Goal: Task Accomplishment & Management: Use online tool/utility

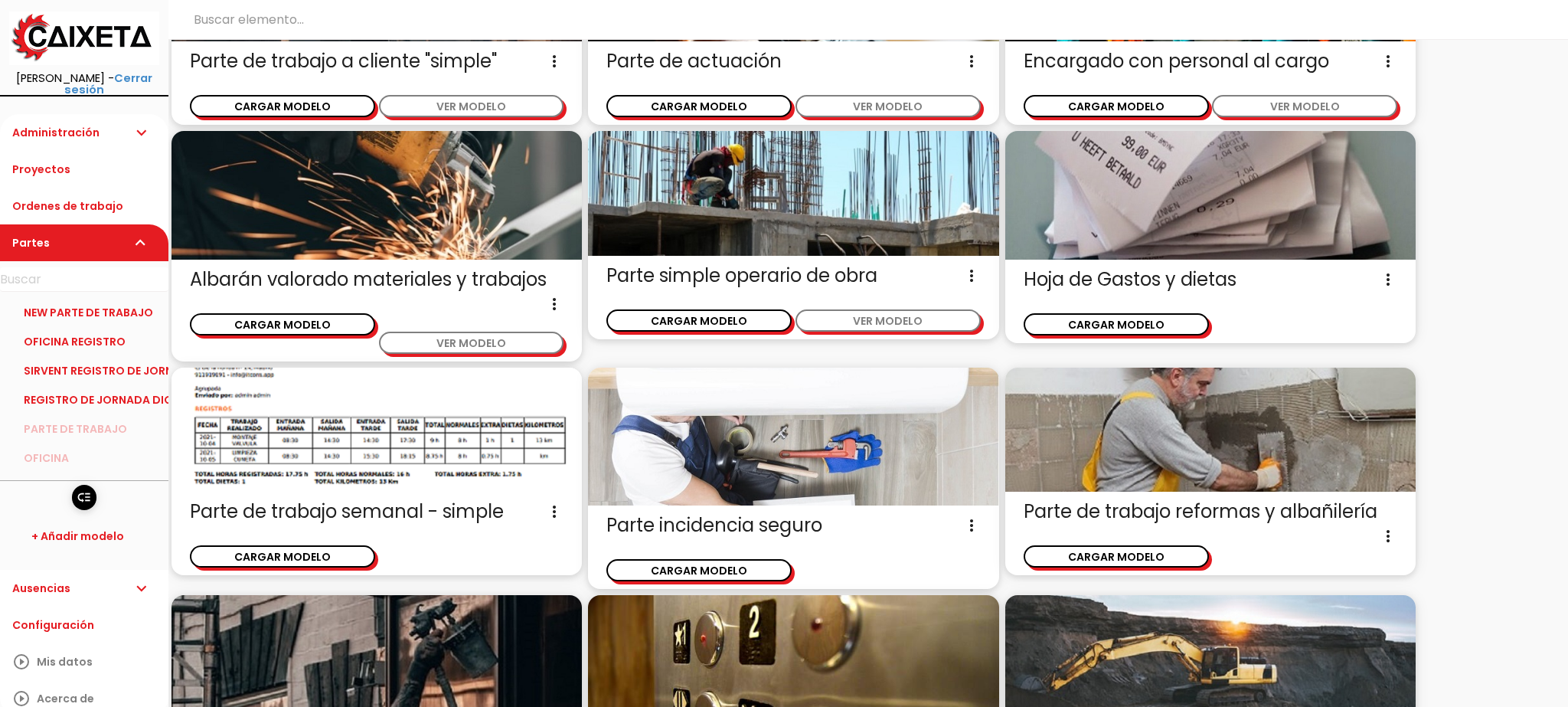
scroll to position [421, 0]
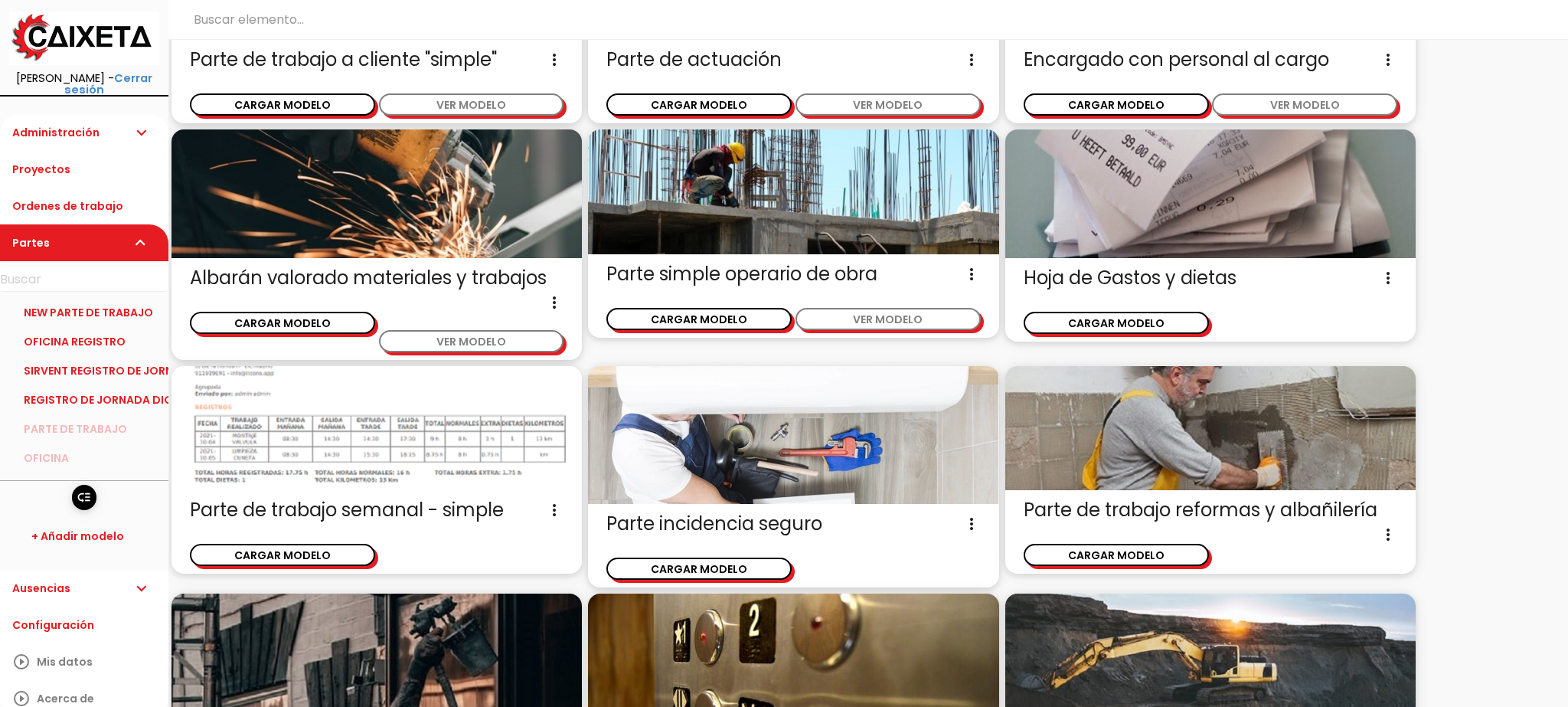
click at [425, 439] on img at bounding box center [377, 428] width 410 height 124
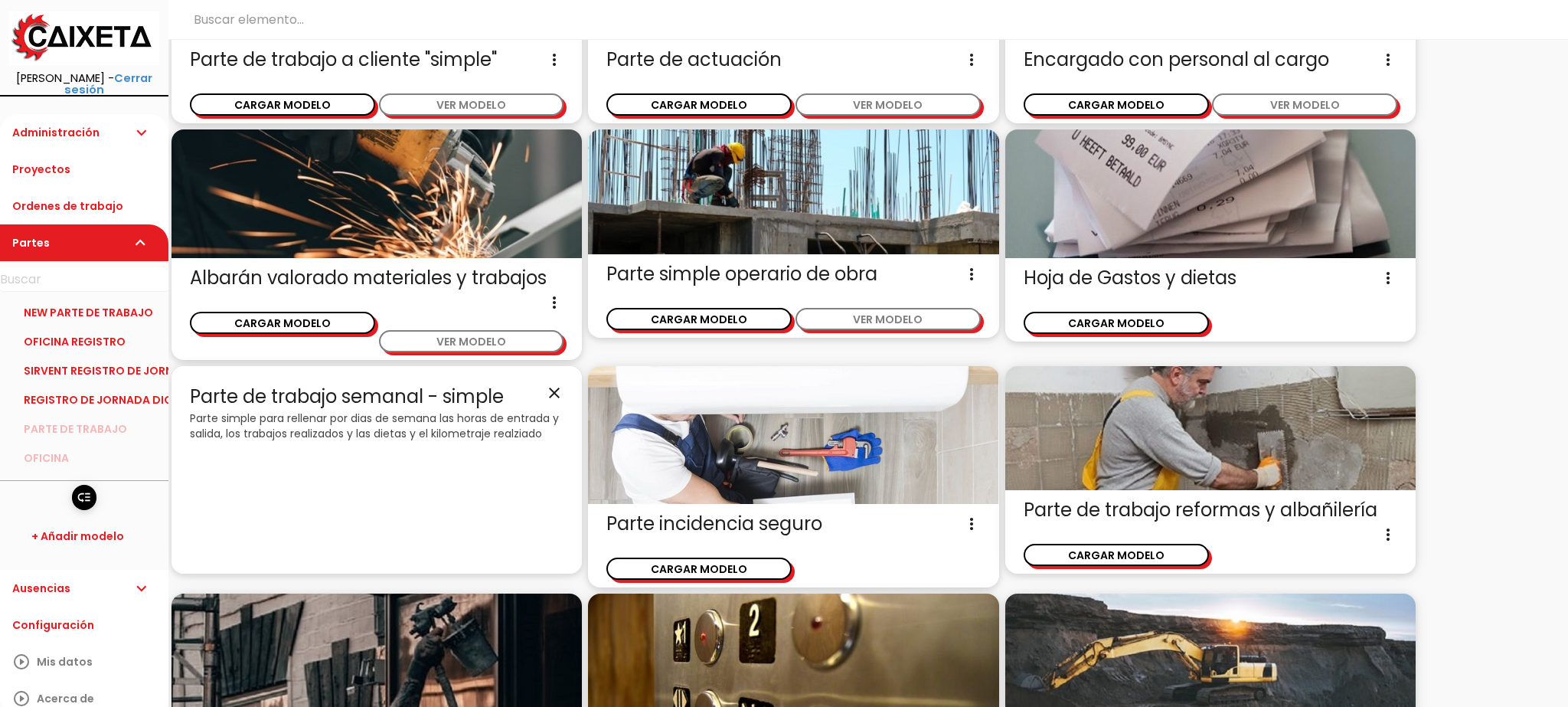
click at [548, 386] on icon "close" at bounding box center [554, 393] width 18 height 18
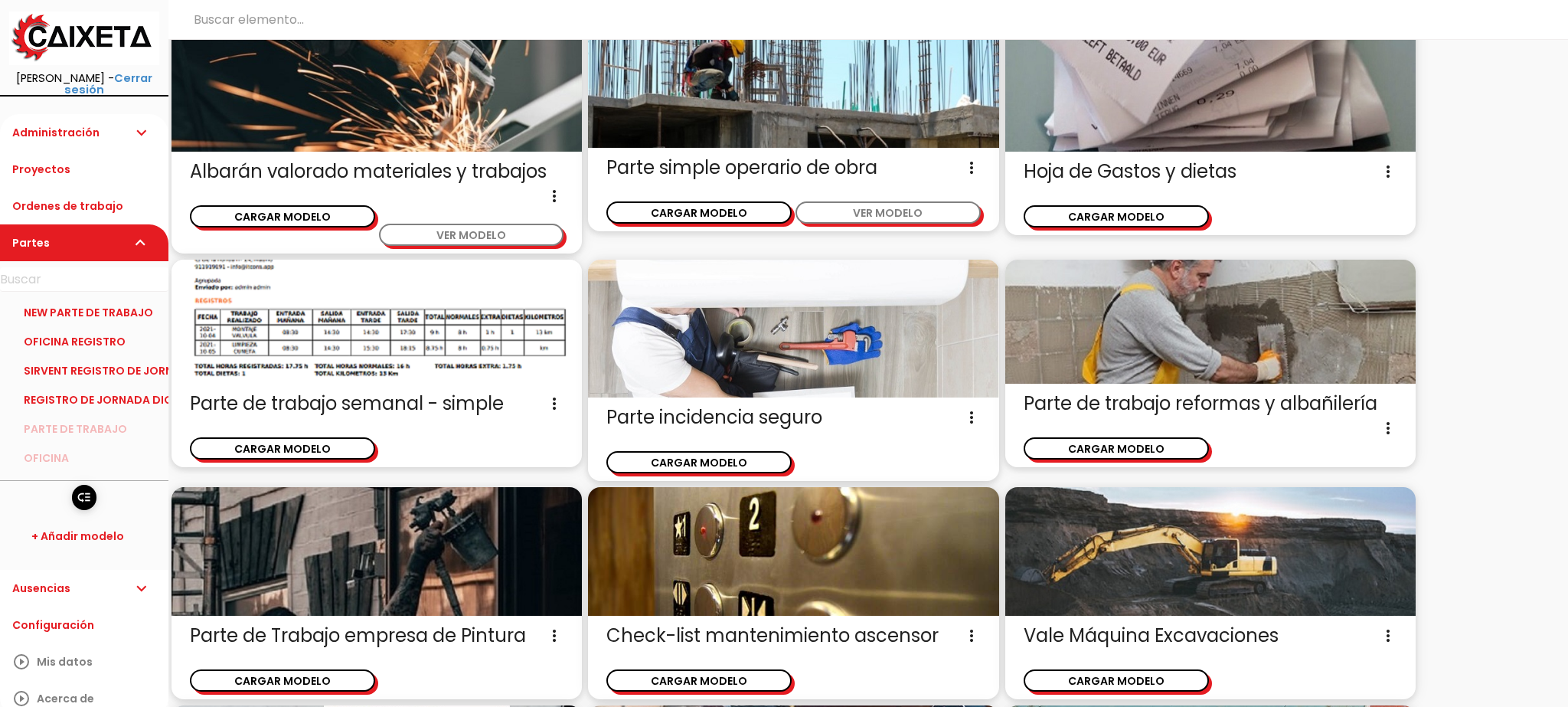
click at [381, 334] on img at bounding box center [377, 321] width 410 height 124
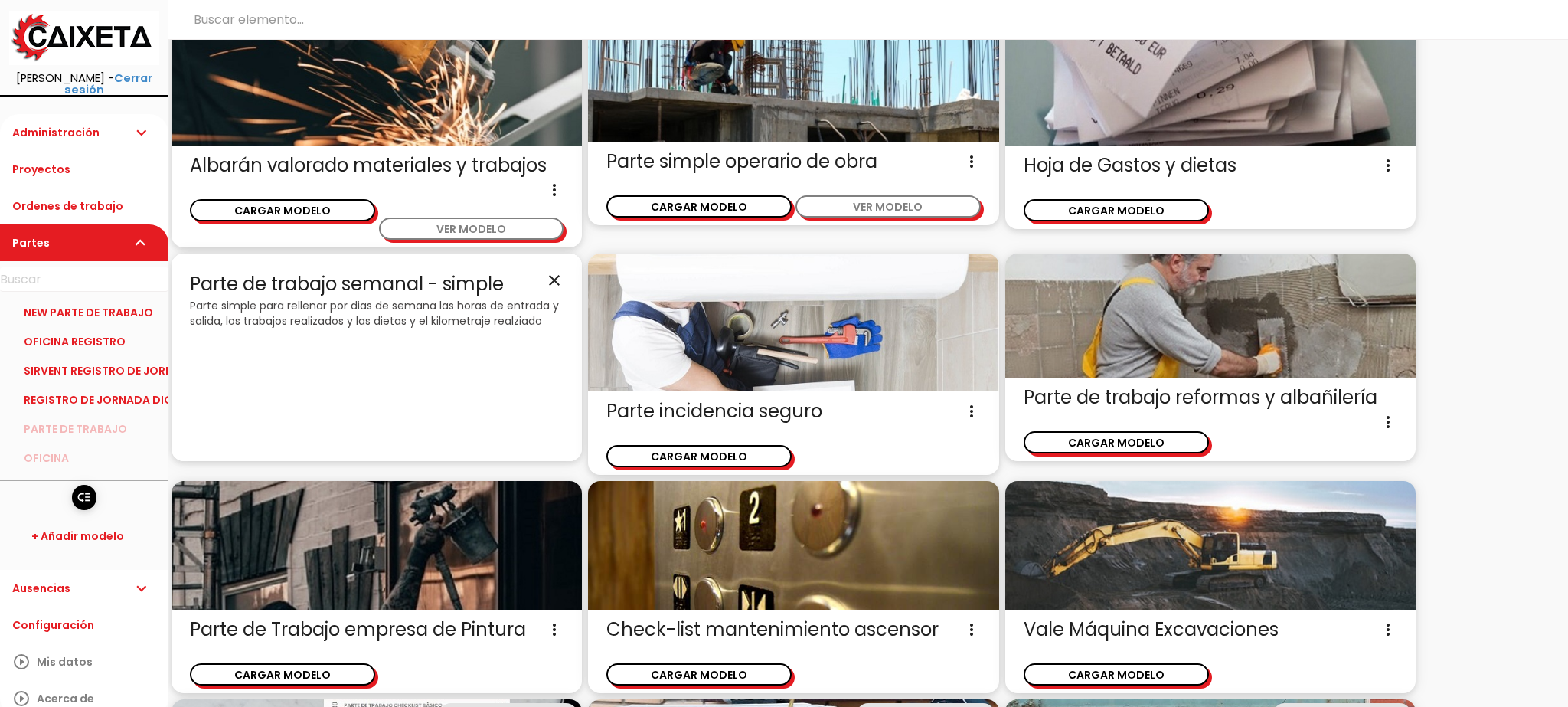
click at [397, 312] on p "Parte simple para rellenar por dias de semana las horas de entrada y salida, lo…" at bounding box center [376, 314] width 373 height 30
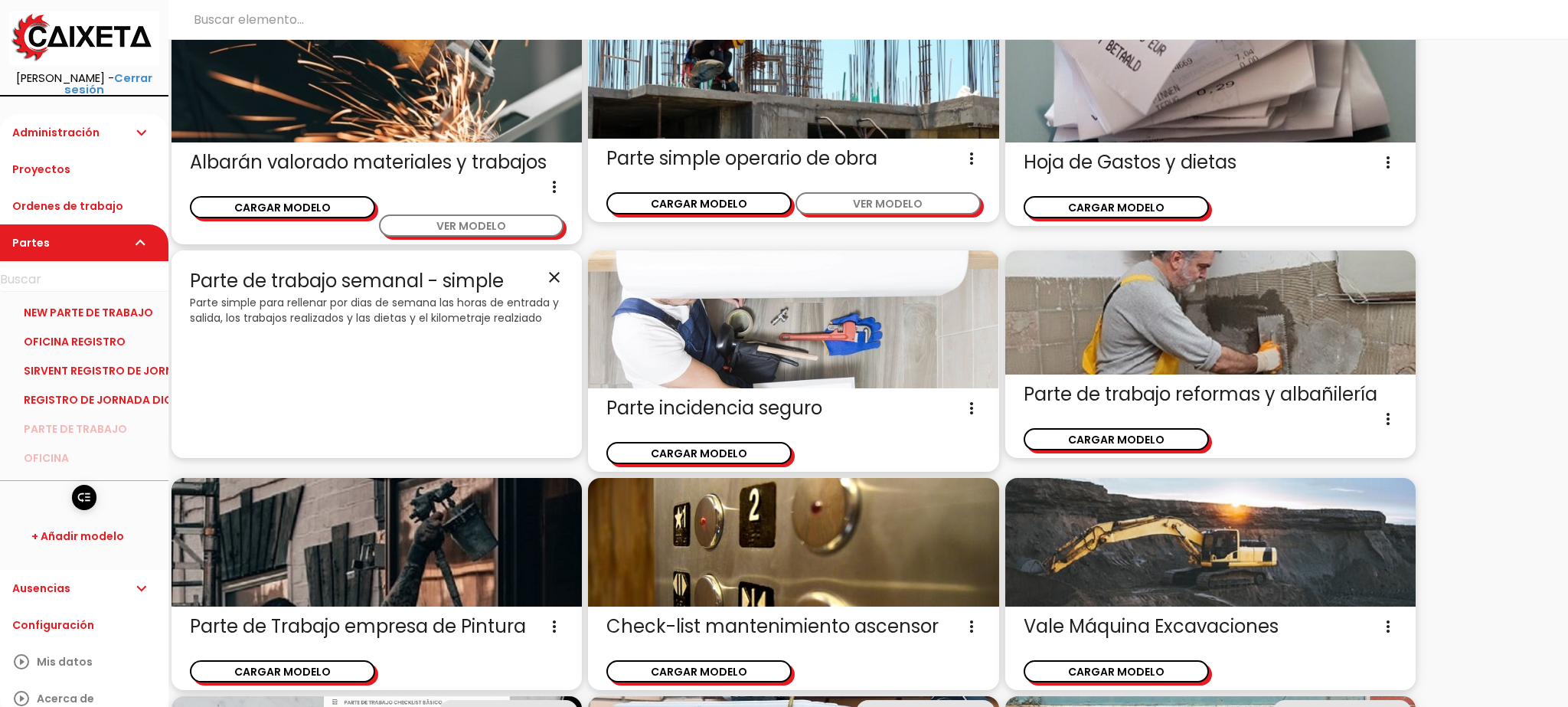
scroll to position [539, 0]
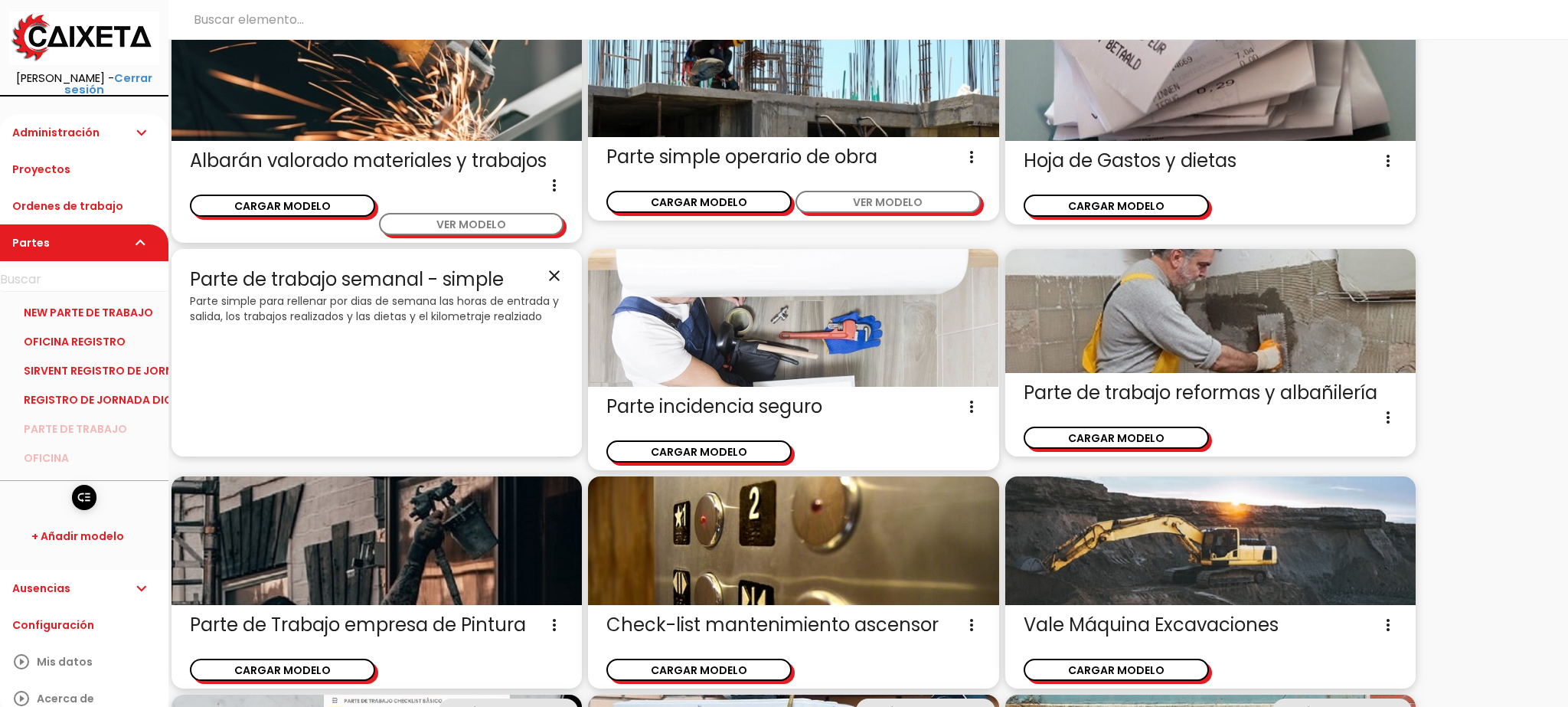
click at [565, 275] on div "Parte de trabajo semanal - simple close Parte simple para rellenar por dias de …" at bounding box center [377, 353] width 410 height 208
click at [555, 276] on icon "close" at bounding box center [554, 276] width 18 height 18
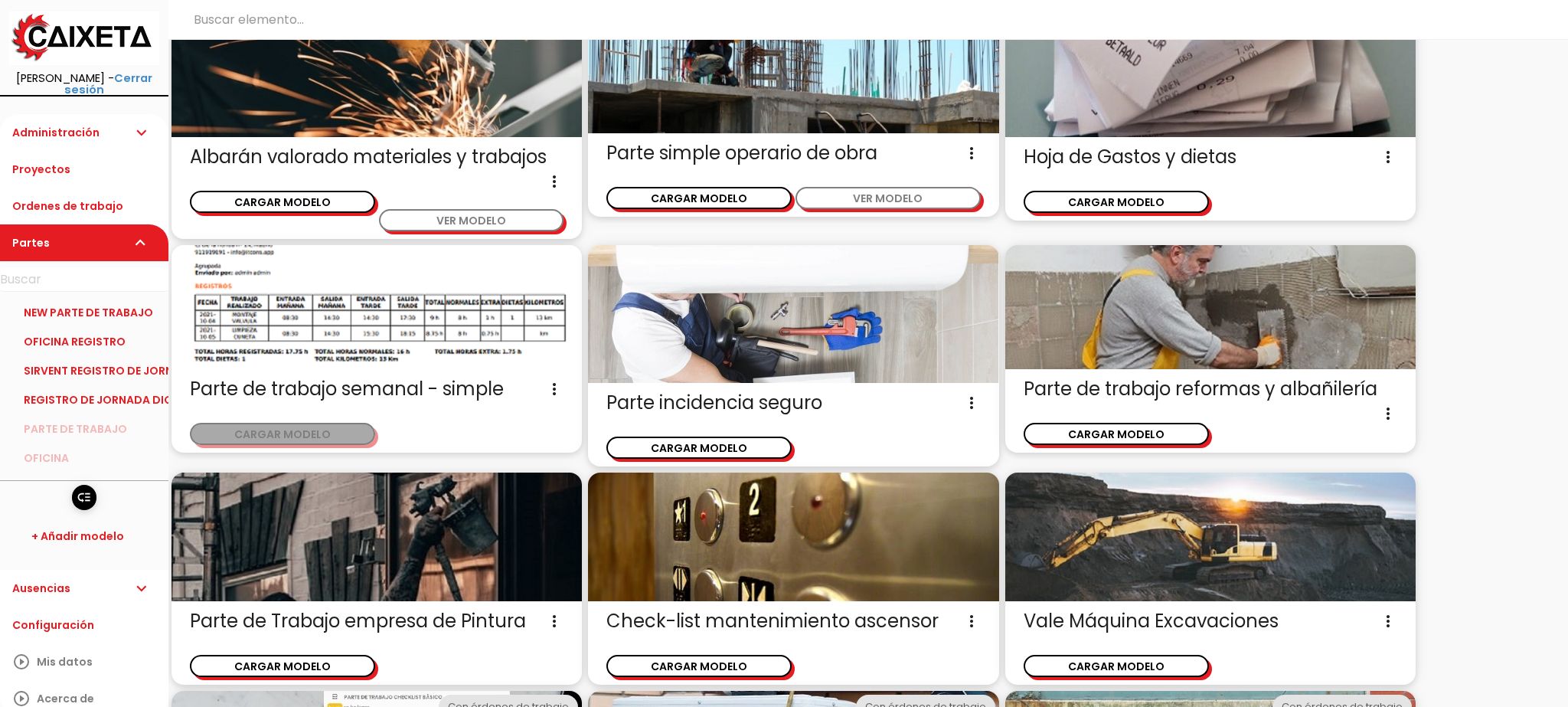
click at [346, 427] on button "CARGAR MODELO" at bounding box center [282, 433] width 185 height 22
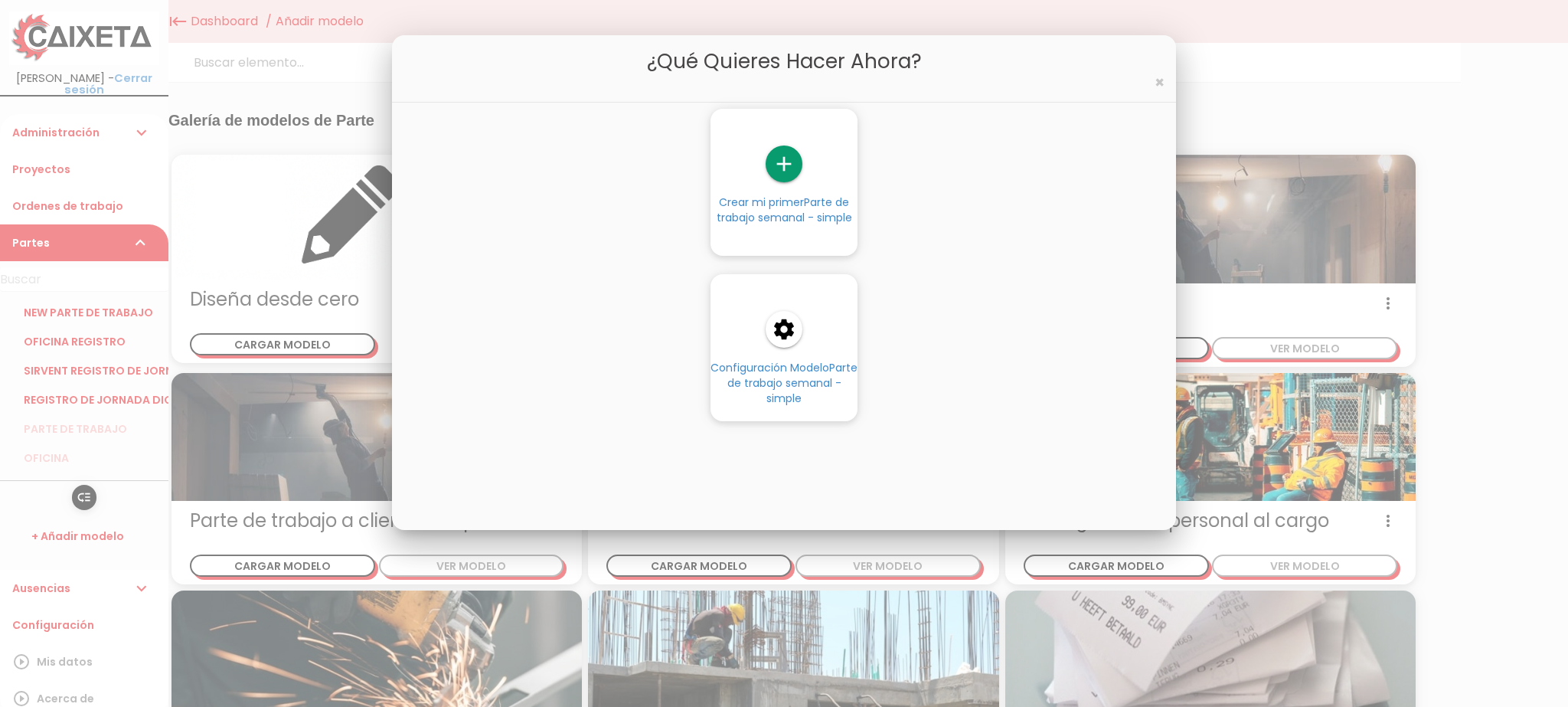
click at [796, 390] on span "Parte de trabajo semanal - simple" at bounding box center [793, 383] width 131 height 46
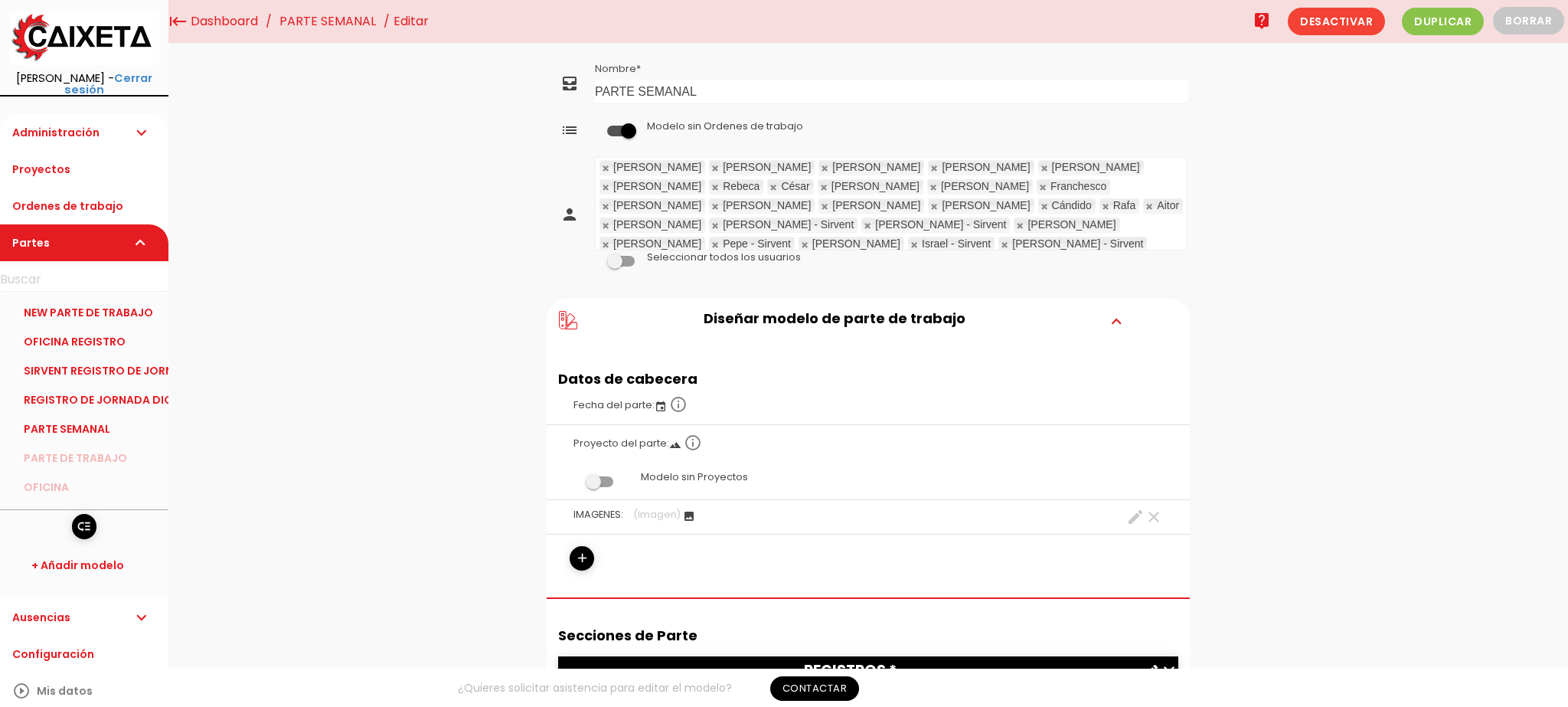
click at [920, 258] on link at bounding box center [925, 263] width 9 height 10
click at [920, 254] on link at bounding box center [925, 258] width 9 height 10
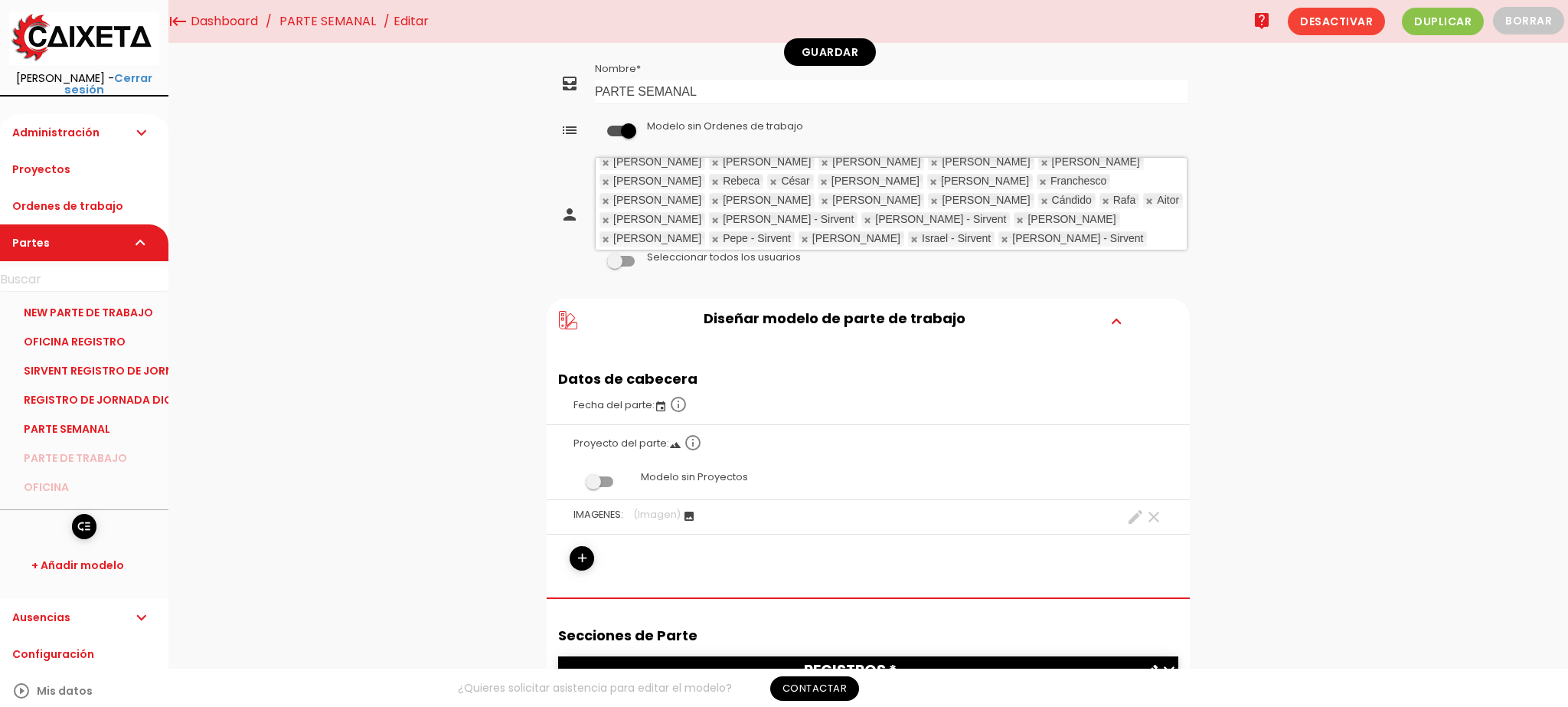
click at [920, 254] on link at bounding box center [925, 258] width 9 height 10
click at [606, 238] on td "Cristina Jose David Luis - Sirvent José Luis Adrián Rebeca César Gustavo Pablo …" at bounding box center [891, 214] width 597 height 123
click at [801, 239] on link at bounding box center [805, 244] width 9 height 10
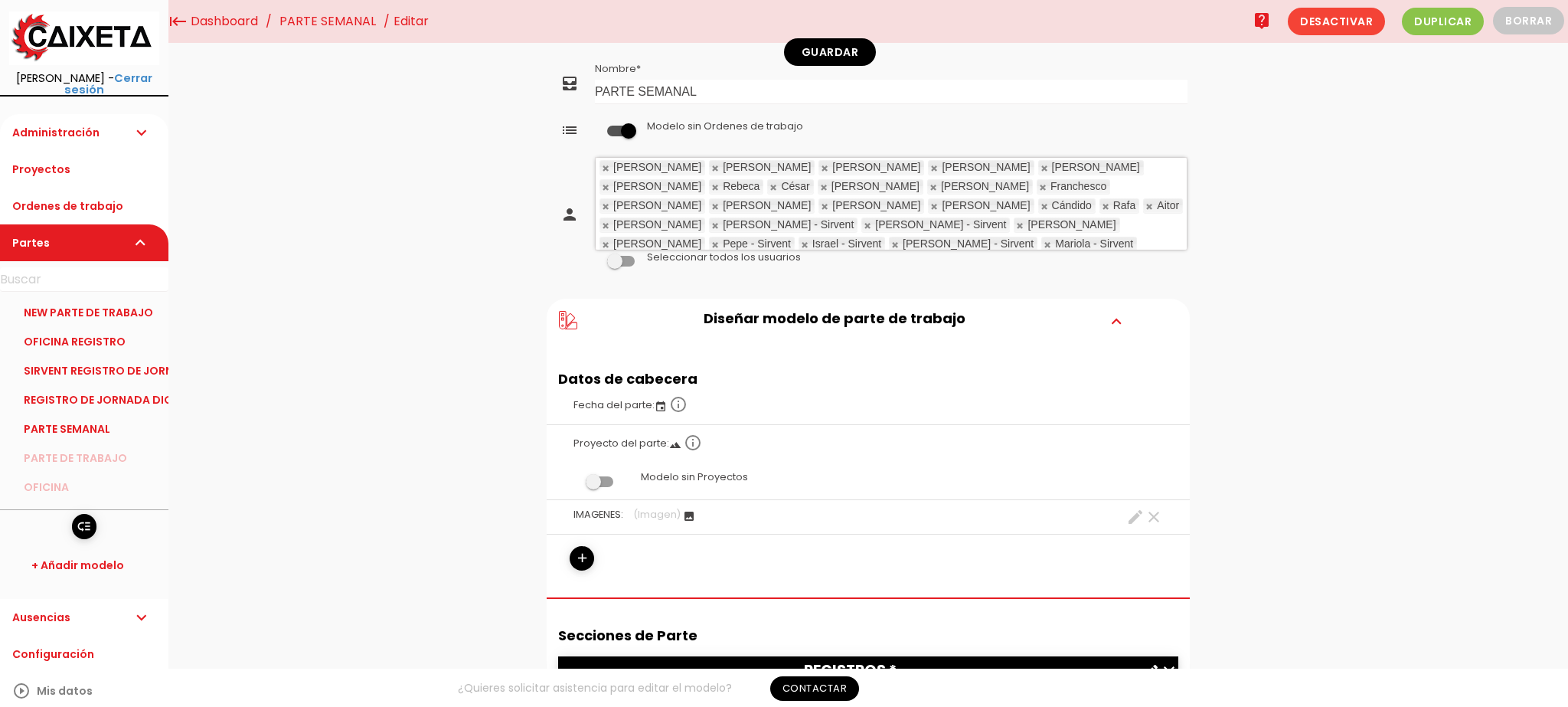
click at [801, 239] on link at bounding box center [805, 244] width 9 height 10
click at [606, 255] on label at bounding box center [620, 261] width 52 height 14
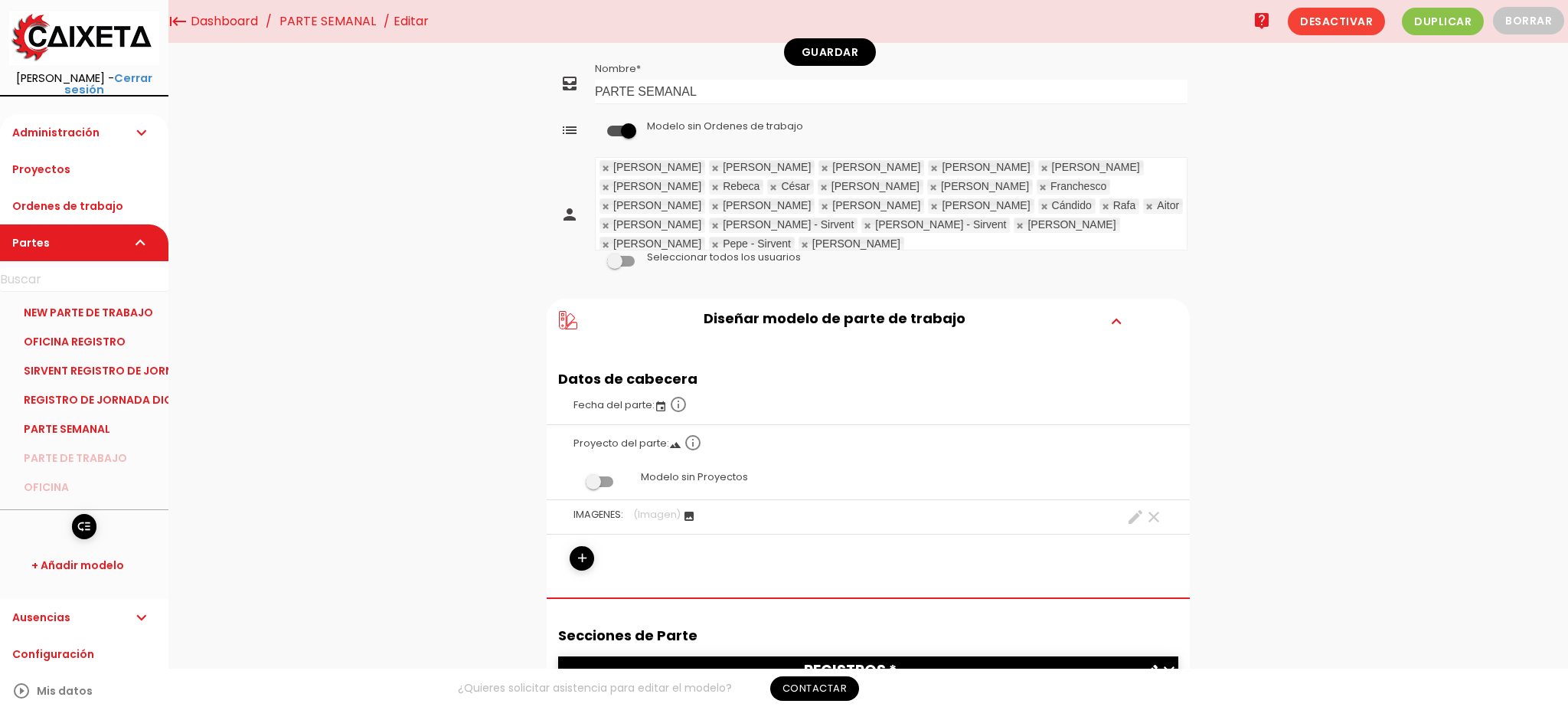
click at [595, 258] on input "checkbox" at bounding box center [595, 258] width 0 height 0
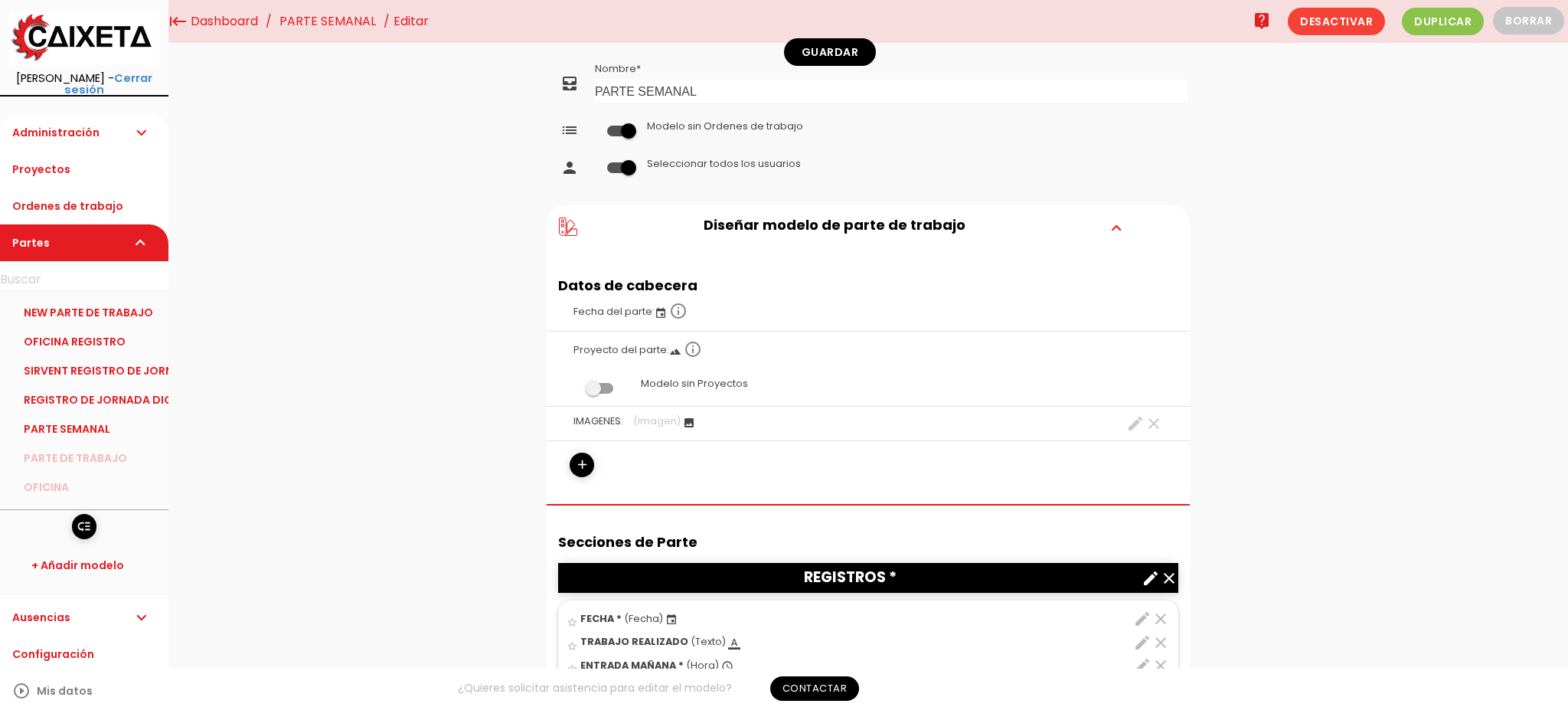
click at [608, 171] on span at bounding box center [620, 167] width 28 height 10
click at [595, 164] on input "checkbox" at bounding box center [595, 164] width 0 height 0
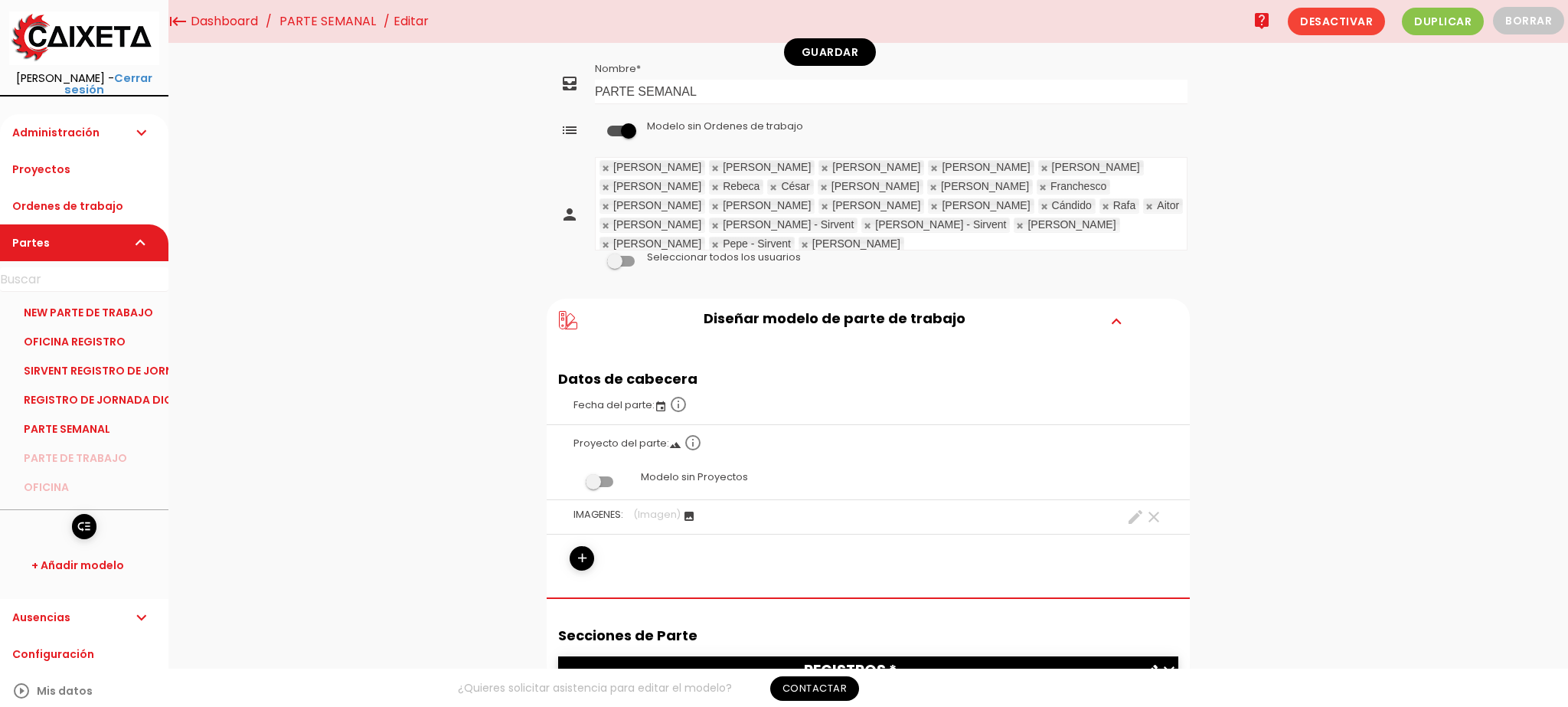
click at [1039, 182] on link at bounding box center [1044, 187] width 9 height 10
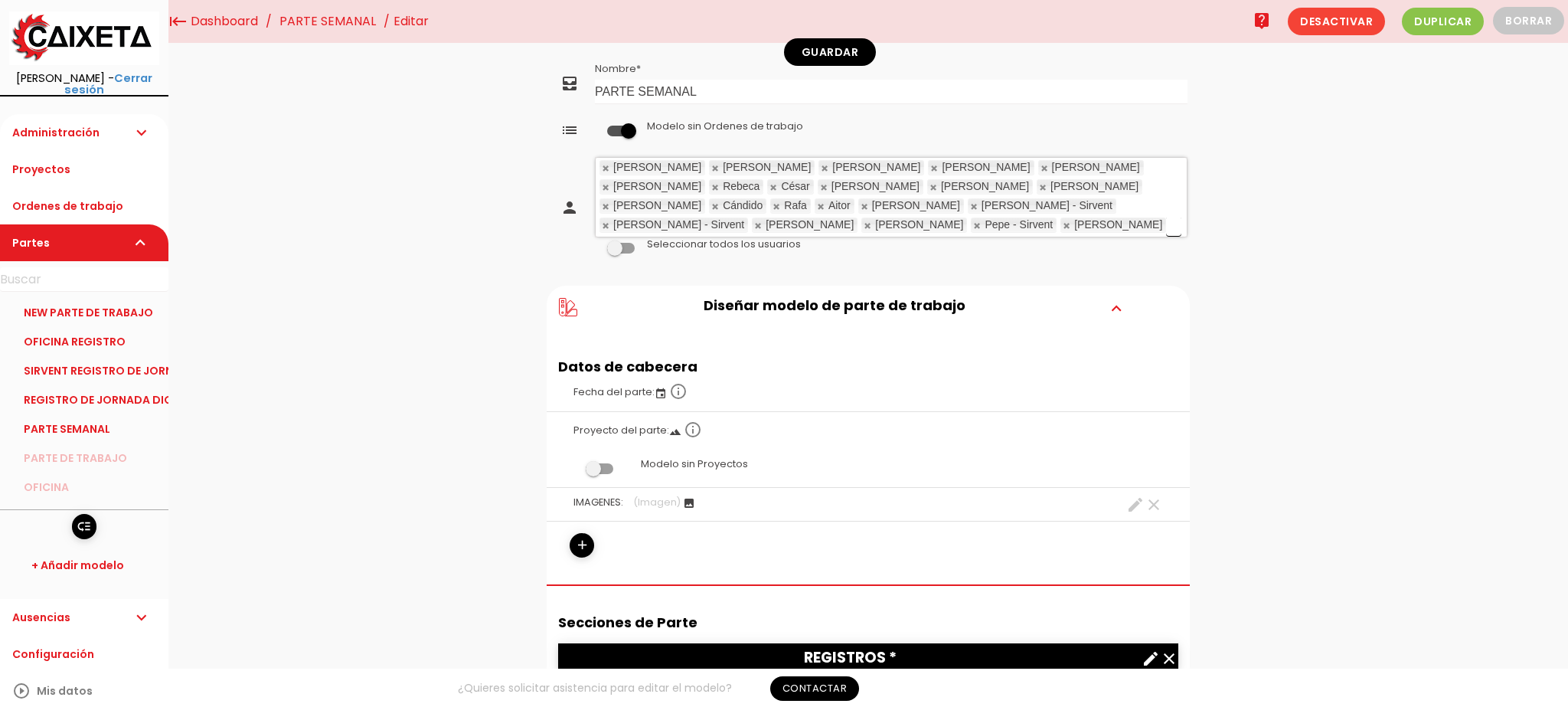
click at [1039, 182] on link at bounding box center [1044, 187] width 9 height 10
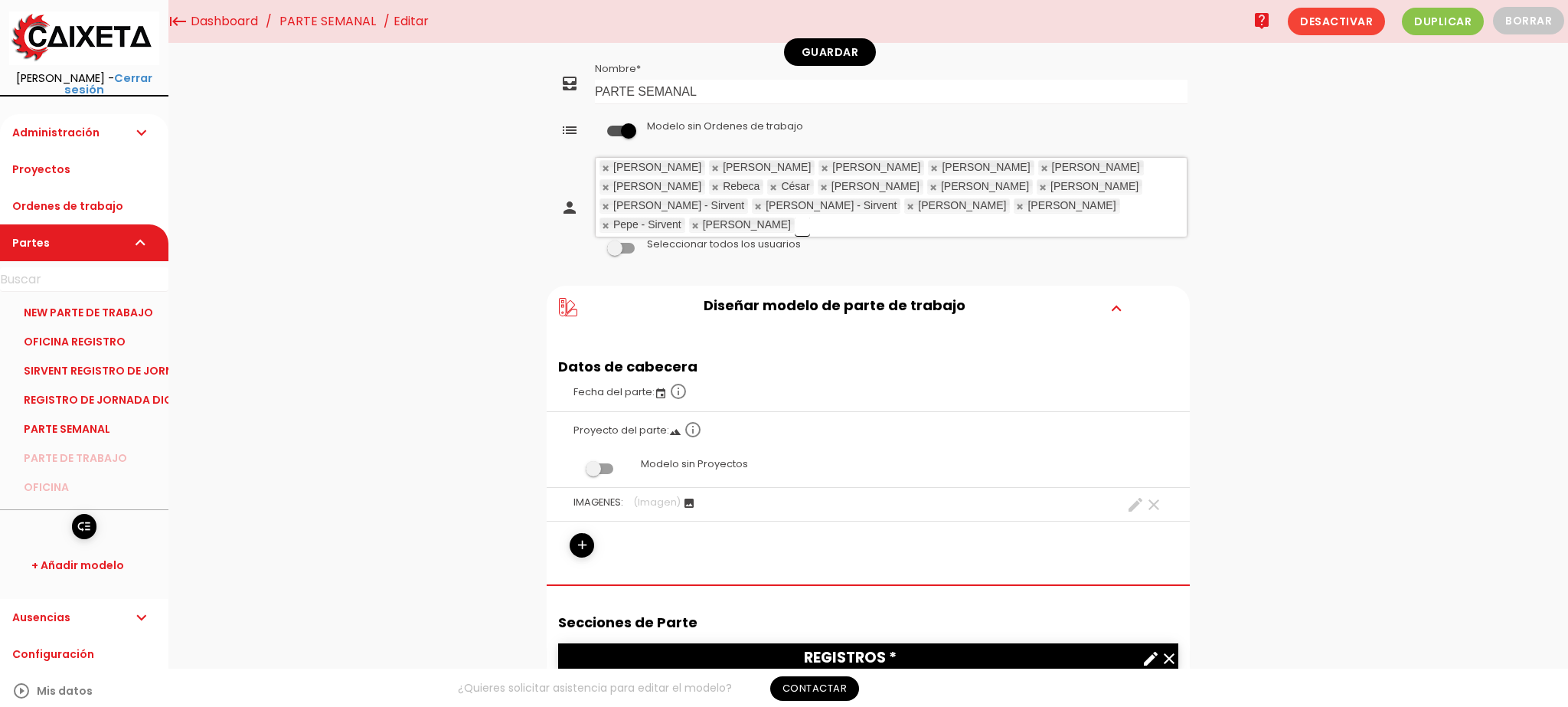
click at [1039, 182] on link at bounding box center [1044, 187] width 9 height 10
click at [607, 201] on link at bounding box center [607, 206] width 9 height 10
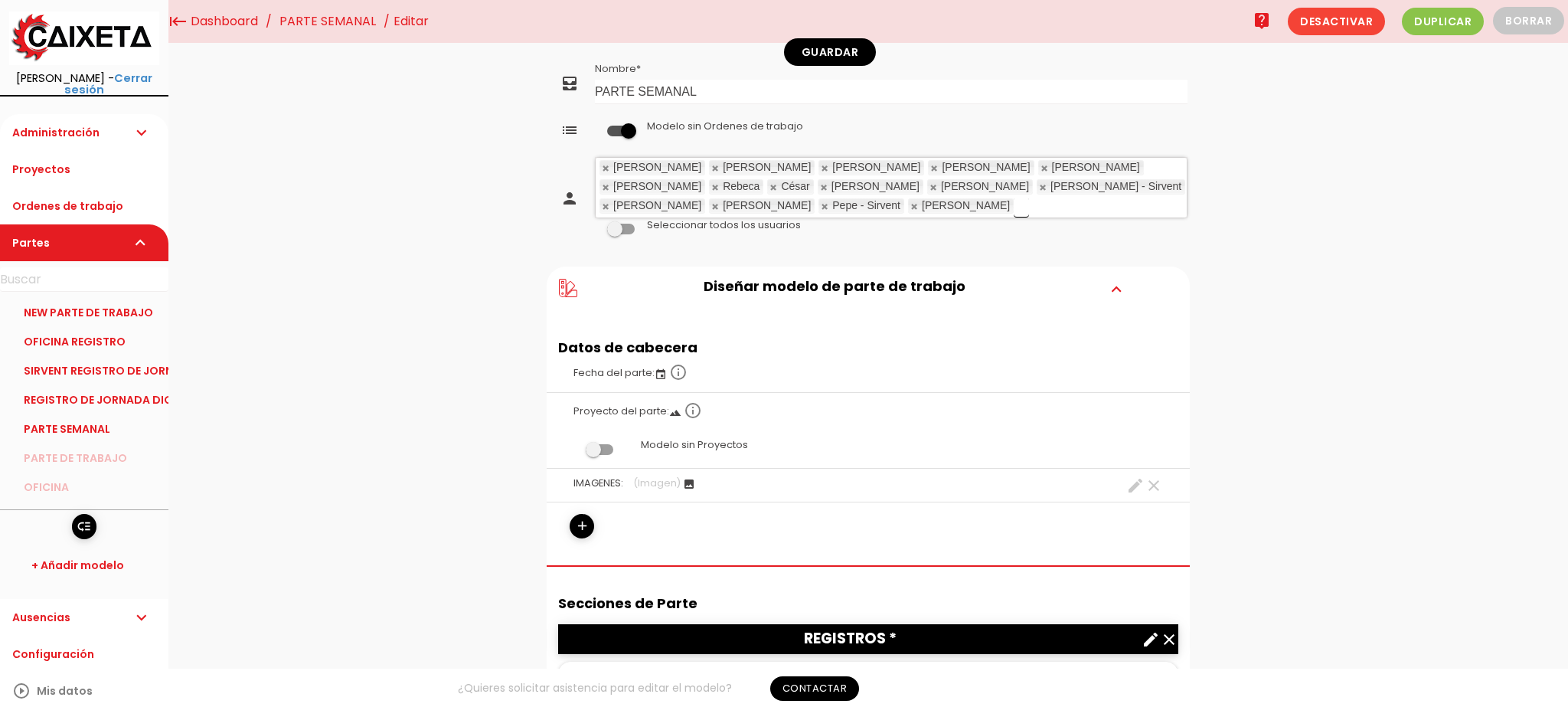
click at [1039, 182] on link at bounding box center [1044, 187] width 9 height 10
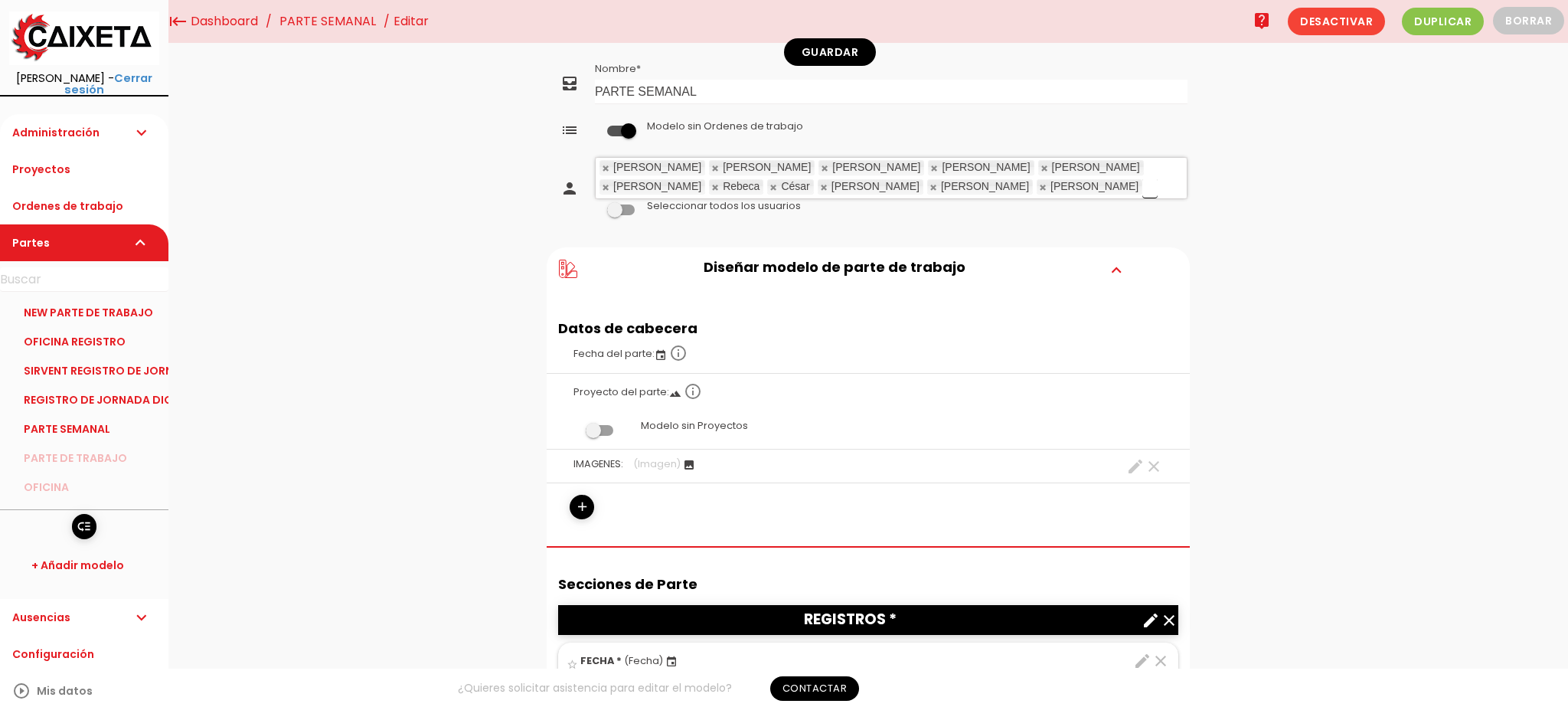
click at [1039, 182] on link at bounding box center [1044, 187] width 9 height 10
click at [711, 168] on link at bounding box center [716, 168] width 9 height 10
click at [821, 168] on link at bounding box center [825, 168] width 9 height 10
click at [711, 168] on link at bounding box center [716, 168] width 9 height 10
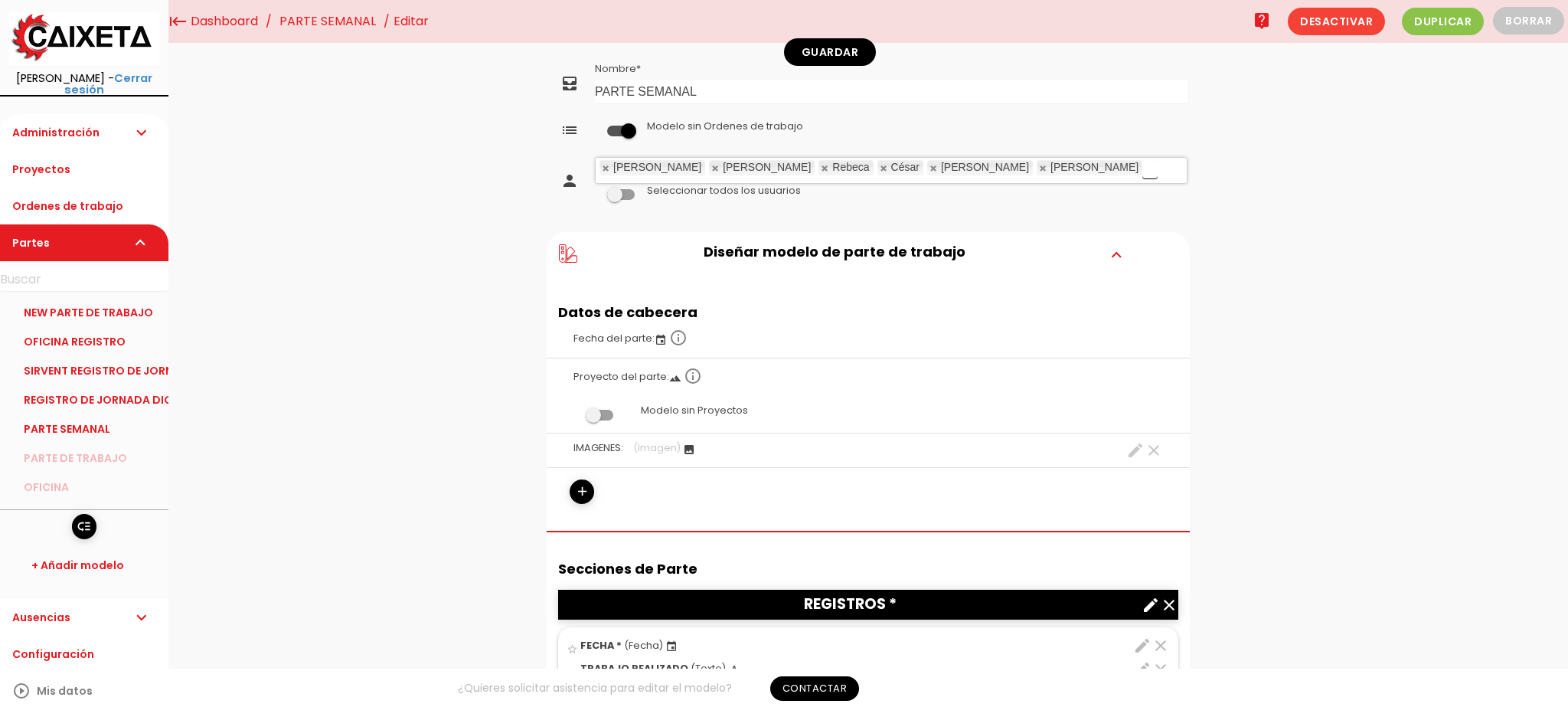
click at [711, 168] on link at bounding box center [716, 168] width 9 height 10
click at [821, 168] on link at bounding box center [825, 168] width 9 height 10
click at [711, 168] on link at bounding box center [716, 168] width 9 height 10
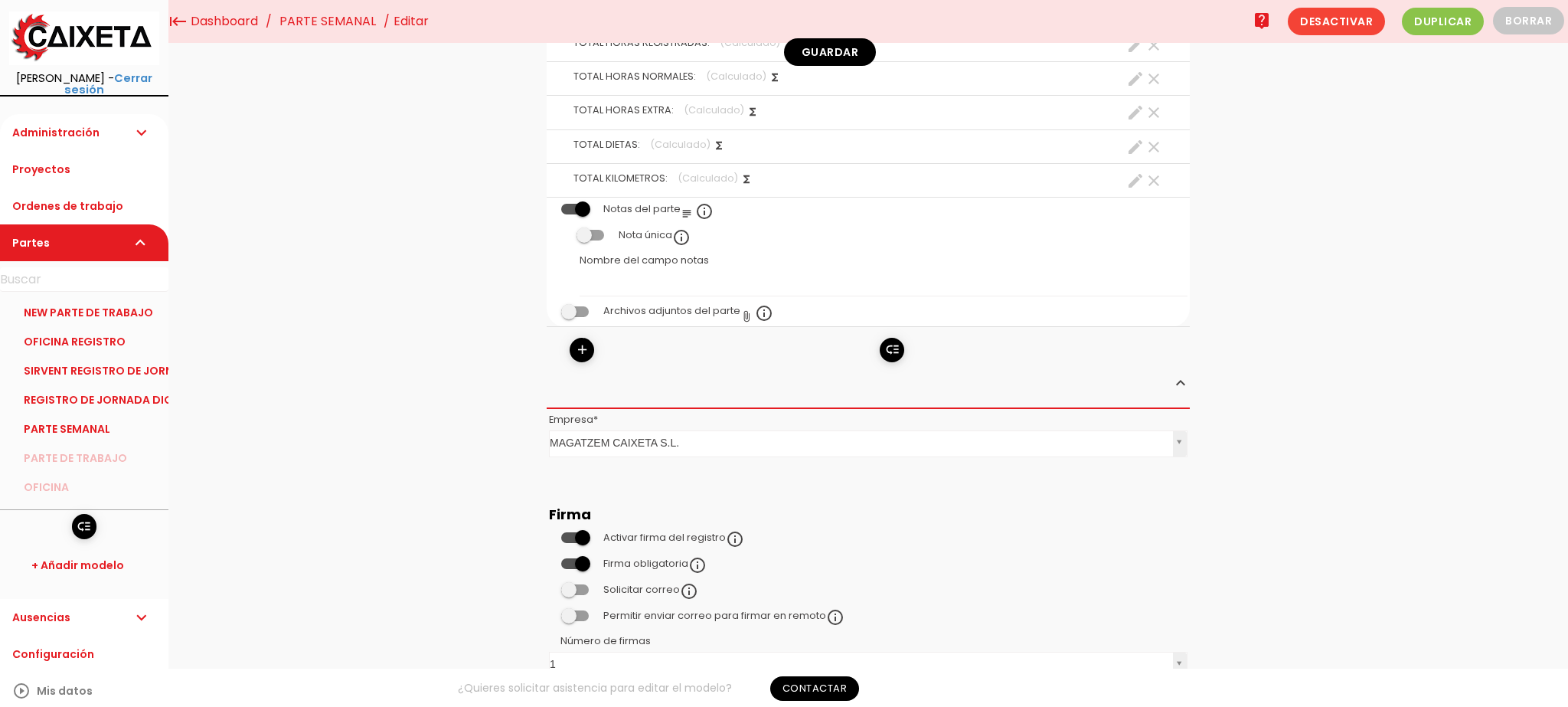
scroll to position [731, 0]
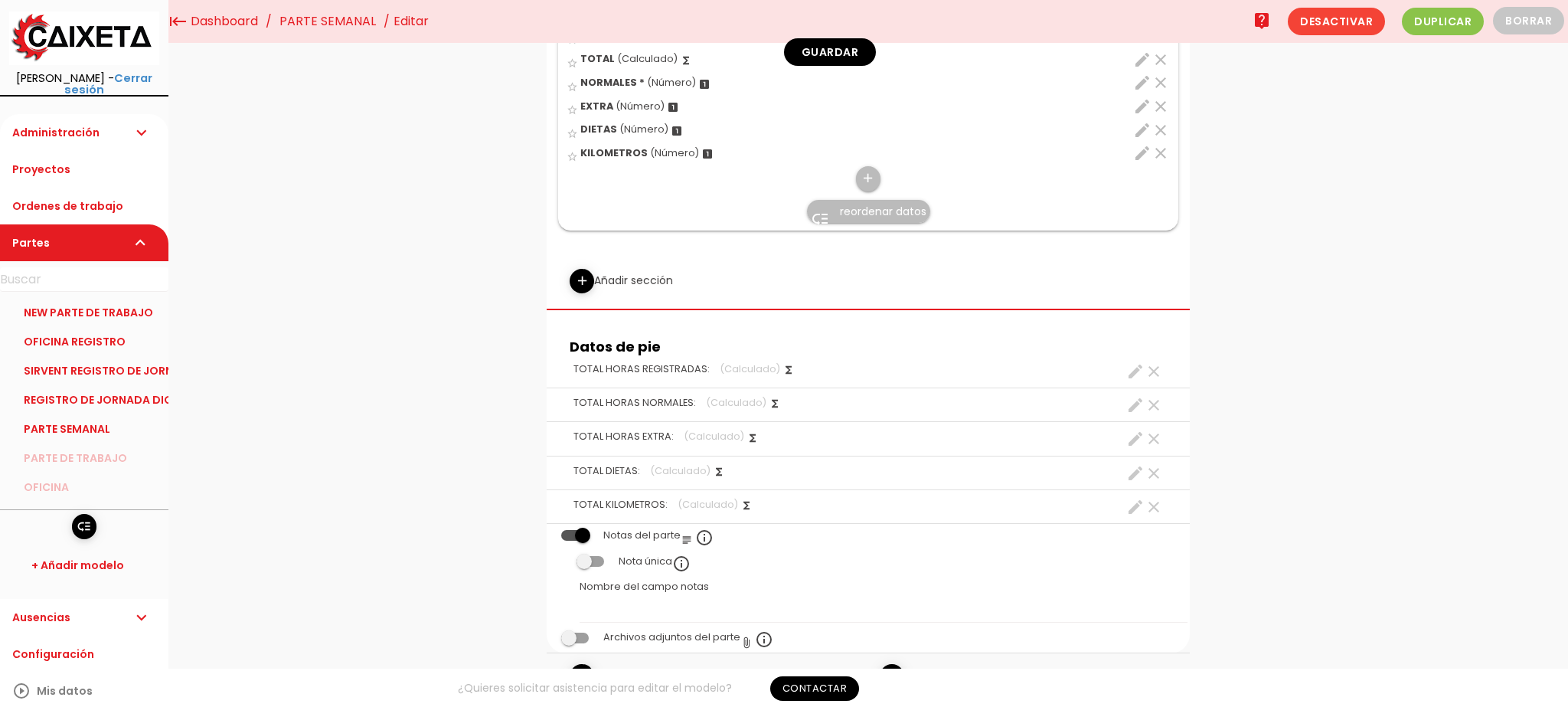
click at [803, 34] on nav "menu keyboard_tab Dashboard PARTE SEMANAL Editar live_help Duplicar" at bounding box center [868, 21] width 1400 height 43
click at [803, 46] on link "Guardar" at bounding box center [829, 51] width 92 height 28
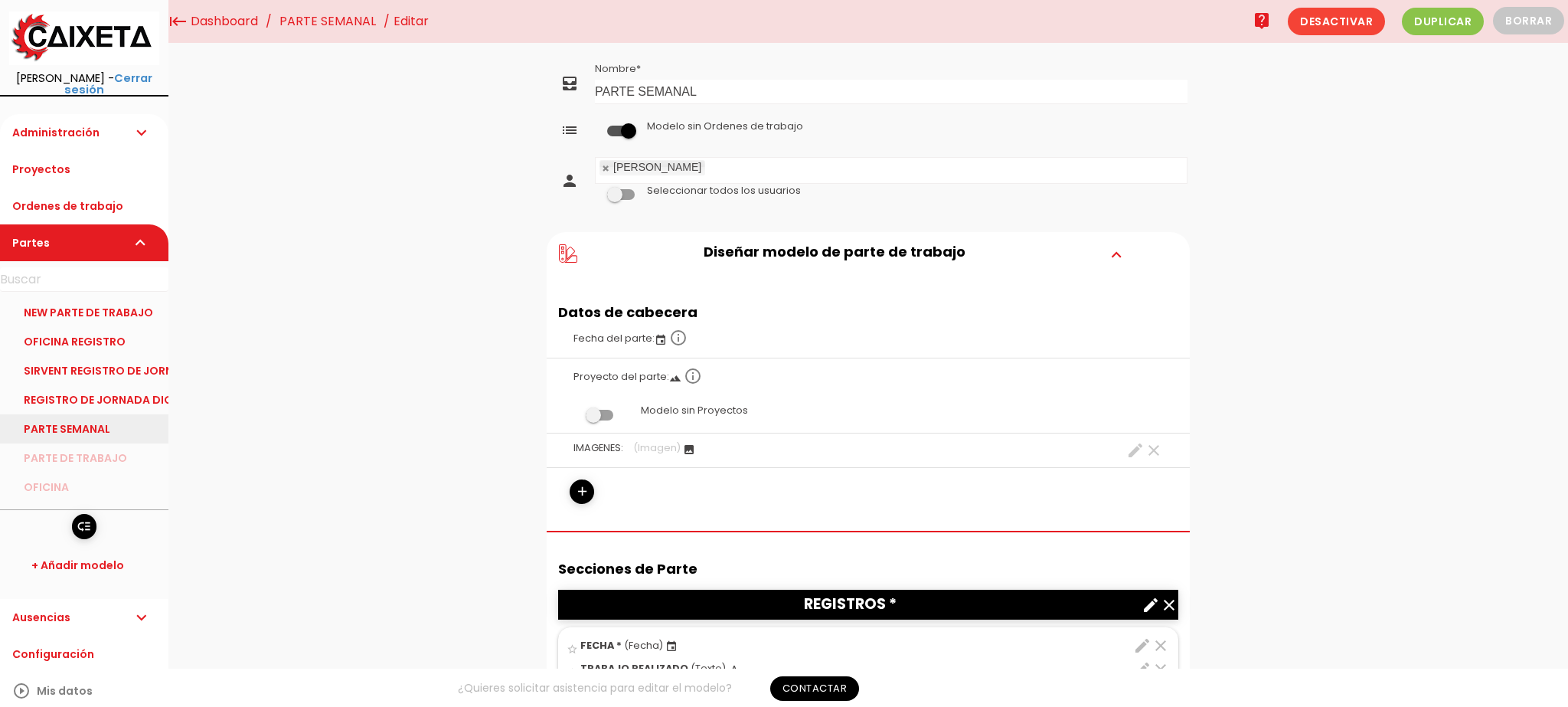
click at [44, 420] on link "PARTE SEMANAL" at bounding box center [84, 429] width 168 height 29
click at [1502, 15] on button "Borrar" at bounding box center [1528, 20] width 71 height 28
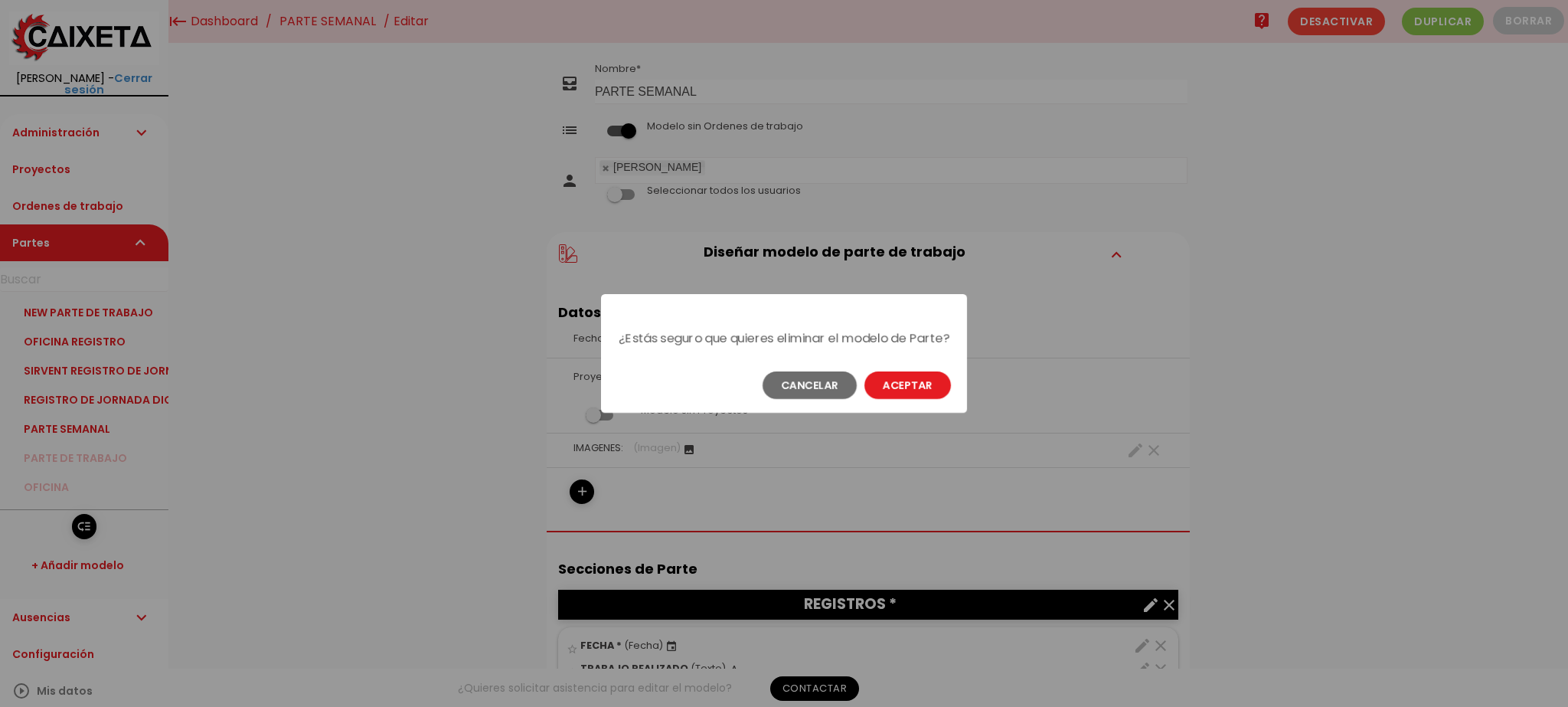
click at [890, 397] on button "Aceptar" at bounding box center [907, 385] width 86 height 28
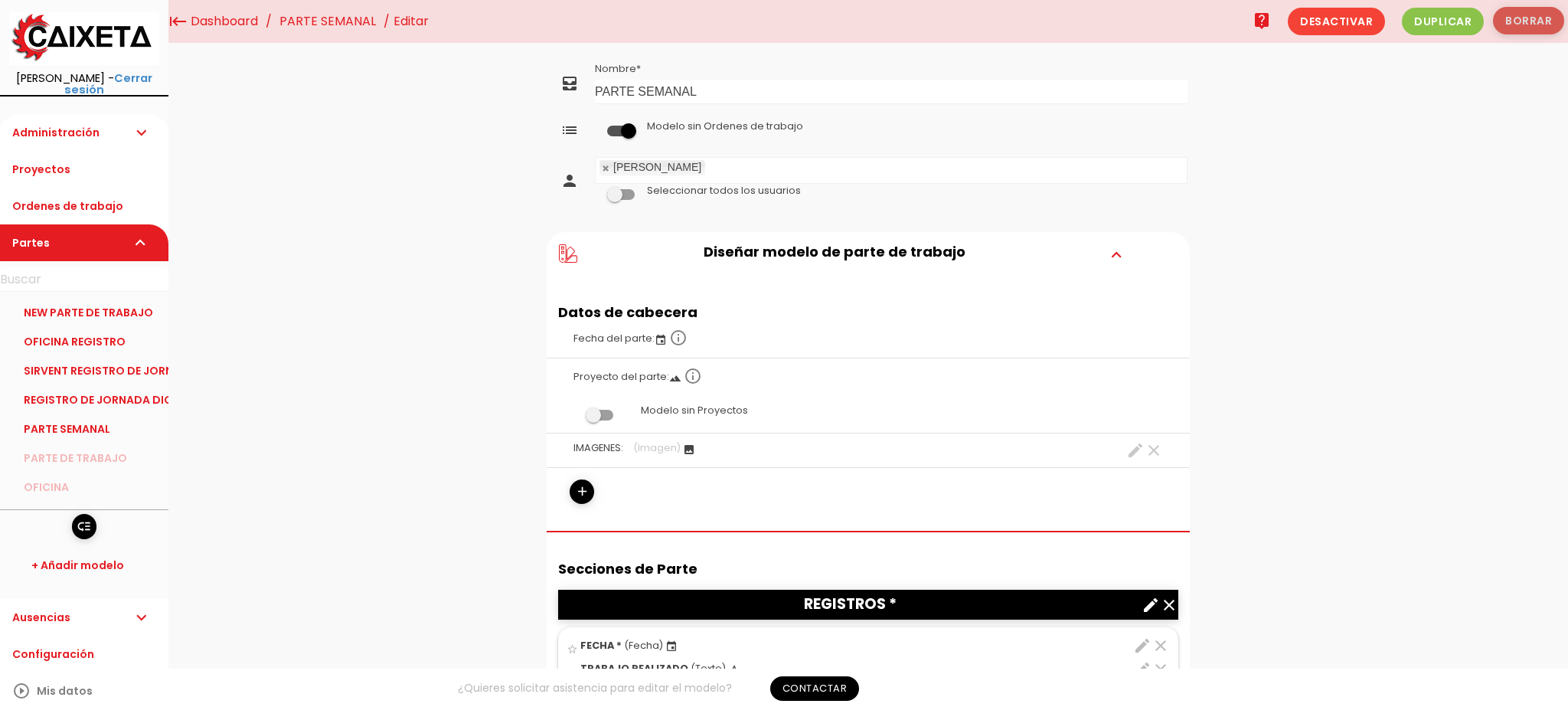
click at [1550, 18] on button "Borrar" at bounding box center [1528, 20] width 71 height 28
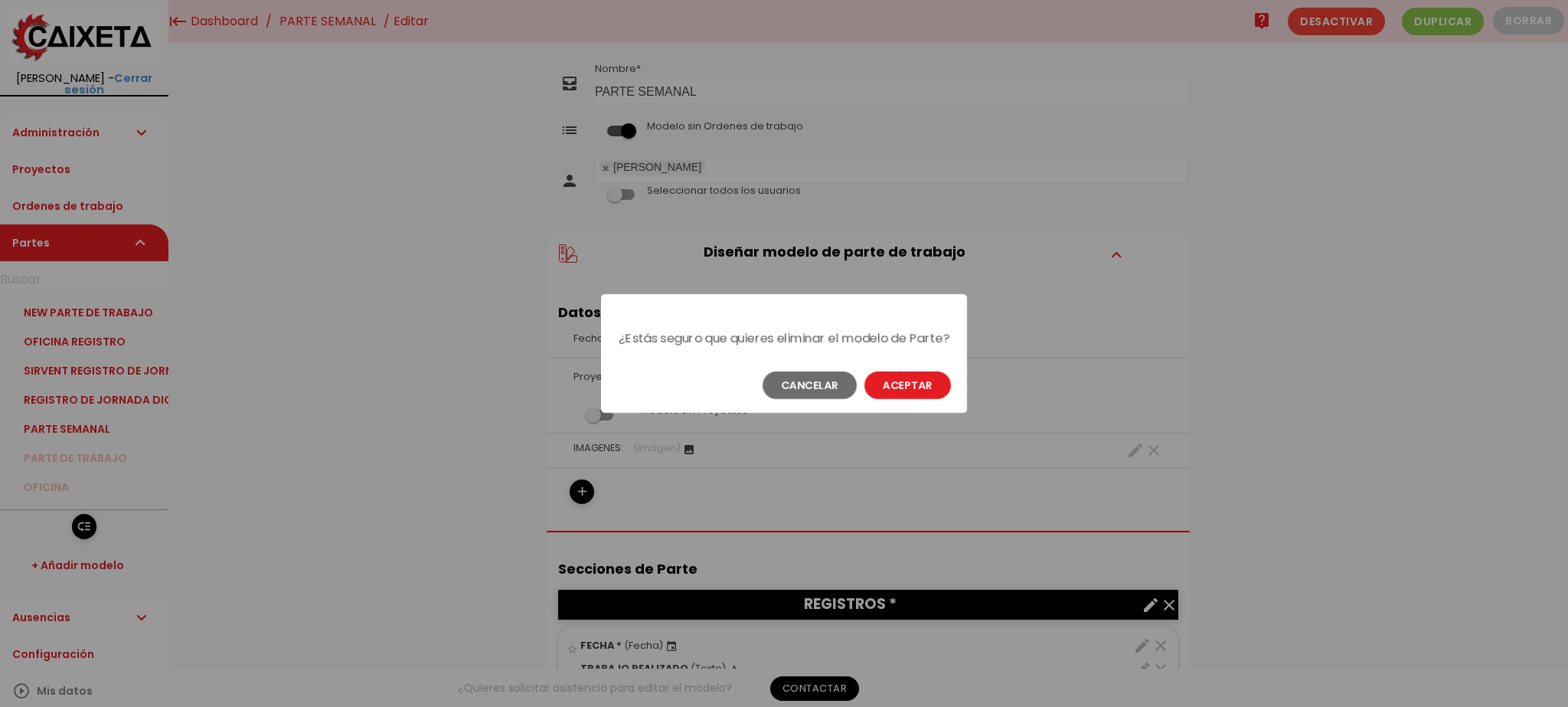
click at [897, 389] on button "Aceptar" at bounding box center [907, 385] width 86 height 28
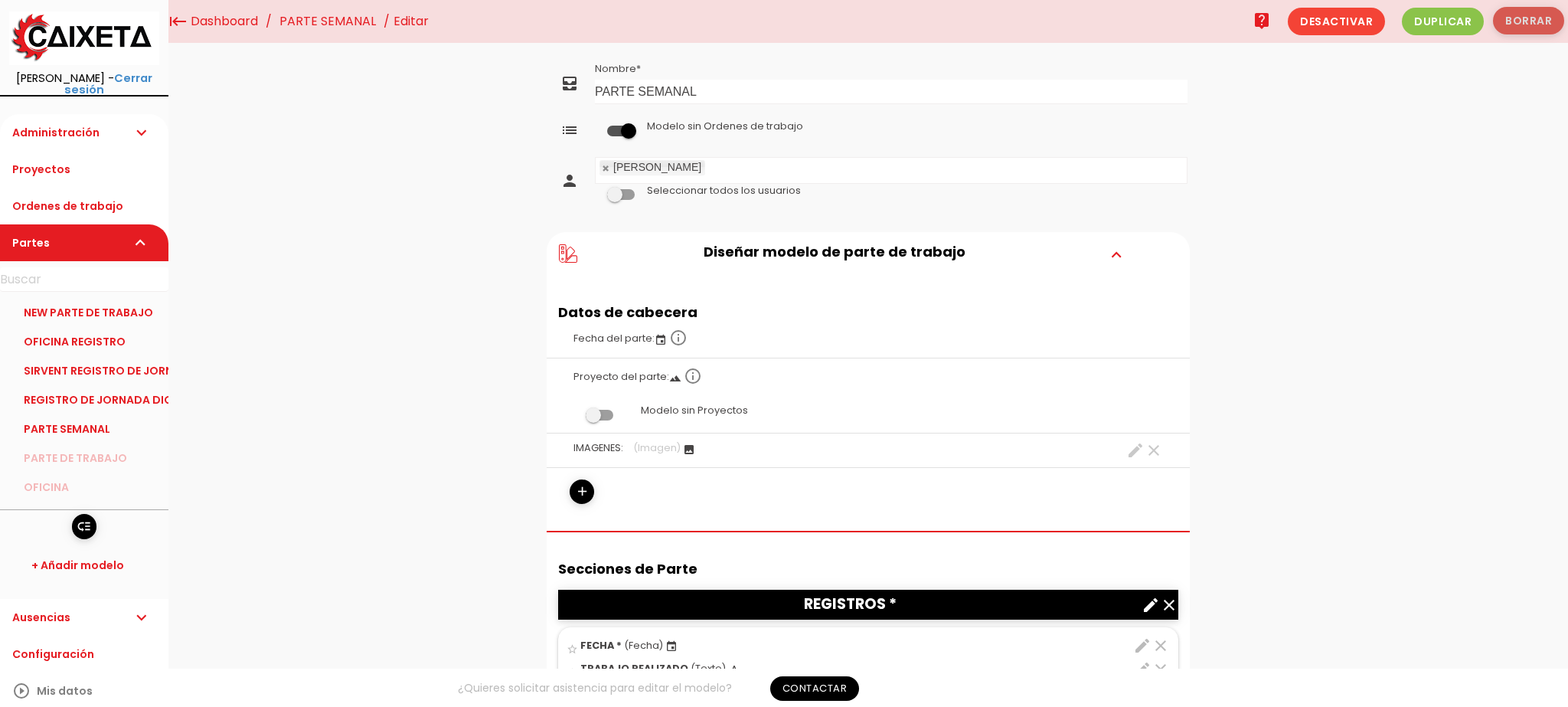
click at [1513, 18] on button "Borrar" at bounding box center [1528, 20] width 71 height 28
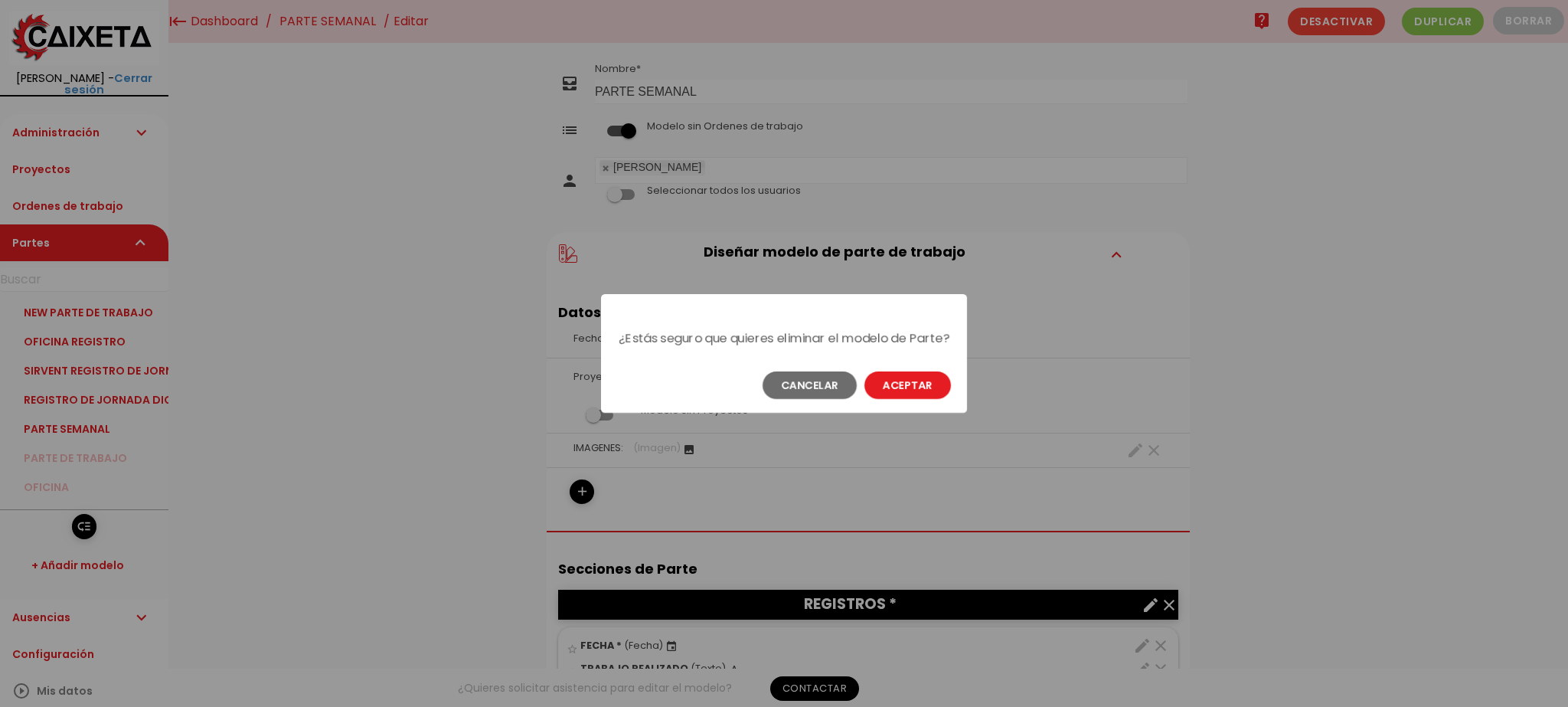
click at [891, 397] on button "Aceptar" at bounding box center [907, 385] width 86 height 28
